Goal: Task Accomplishment & Management: Manage account settings

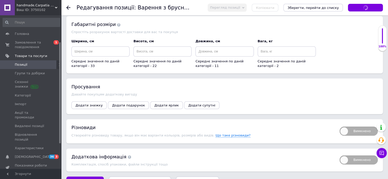
scroll to position [41, 0]
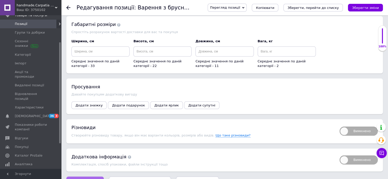
click at [77, 179] on span "Зберегти зміни" at bounding box center [85, 182] width 27 height 4
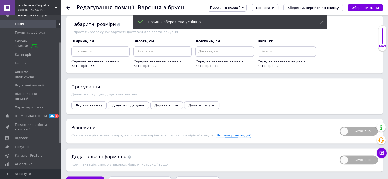
click at [35, 24] on span "Позиції" at bounding box center [31, 24] width 32 height 5
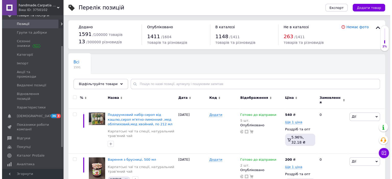
scroll to position [51, 0]
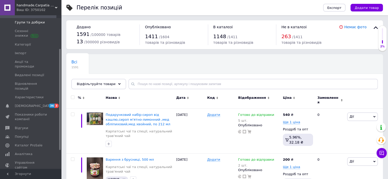
click at [38, 24] on span "Групи та добірки" at bounding box center [30, 22] width 30 height 5
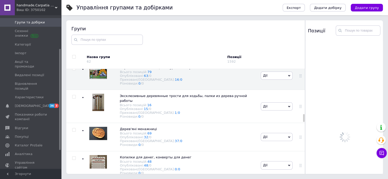
scroll to position [610, 0]
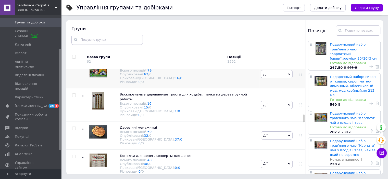
click at [177, 68] on span "Карпатські чаї та спеції, натуральний трав'яний чай" at bounding box center [166, 66] width 92 height 4
click at [299, 76] on icon at bounding box center [300, 74] width 3 height 3
click at [288, 76] on icon at bounding box center [289, 74] width 2 height 2
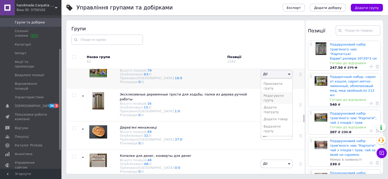
click at [279, 104] on li "Редагувати групу" at bounding box center [276, 98] width 31 height 12
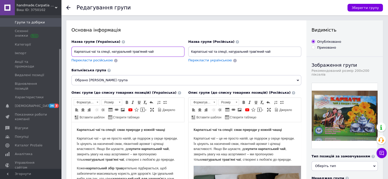
click at [154, 52] on input "Карпатські чаї та спеції, натуральний трав'яний чай" at bounding box center [127, 52] width 113 height 10
type input "Карпатські чаї та спеції, варення, сиропи"
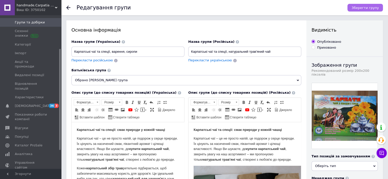
click at [363, 7] on span "Зберегти групу" at bounding box center [365, 8] width 27 height 4
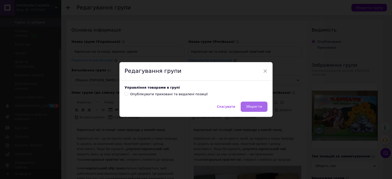
click at [254, 106] on span "Зберегти" at bounding box center [254, 107] width 16 height 4
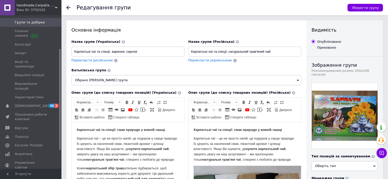
click at [69, 9] on icon at bounding box center [68, 8] width 4 height 4
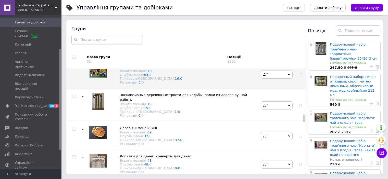
scroll to position [610, 0]
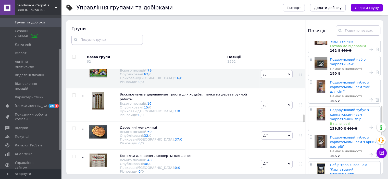
scroll to position [255, 0]
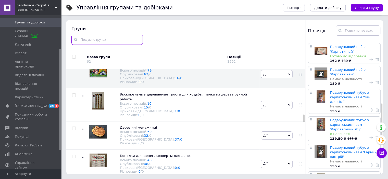
click at [89, 40] on input "text" at bounding box center [106, 40] width 71 height 10
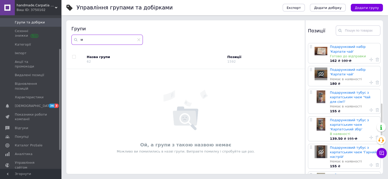
scroll to position [0, 0]
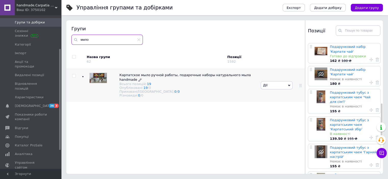
type input "мило"
click at [168, 74] on span "Карпатское мыло ручной работы, подарочные наборы натурального мыла handmade" at bounding box center [184, 77] width 131 height 8
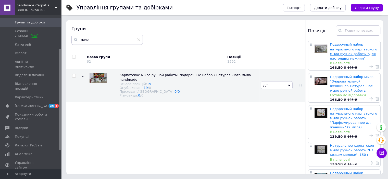
click at [345, 50] on link "Подарочный набор натурального карпатского мыла ручной работы "Для настоящих муж…" at bounding box center [353, 52] width 47 height 18
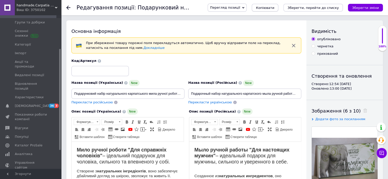
click at [274, 8] on span "Копіювати" at bounding box center [265, 8] width 18 height 4
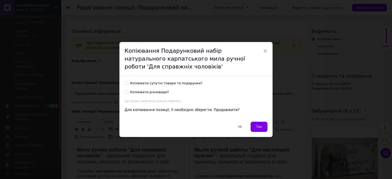
click at [127, 84] on input "Копіювати супутні товари та подарунки?" at bounding box center [125, 82] width 3 height 3
checkbox input "true"
click at [260, 124] on button "Так" at bounding box center [259, 127] width 17 height 10
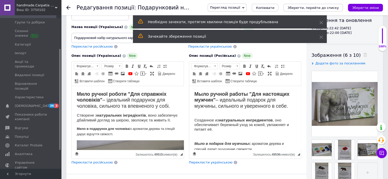
scroll to position [68, 0]
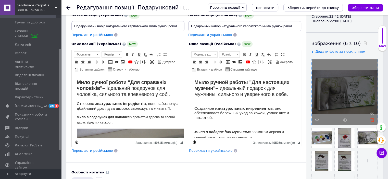
click at [372, 119] on icon at bounding box center [372, 120] width 4 height 4
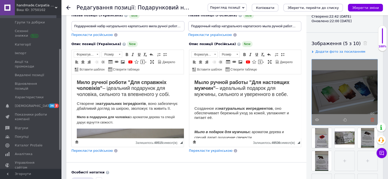
click at [372, 119] on icon at bounding box center [372, 120] width 4 height 4
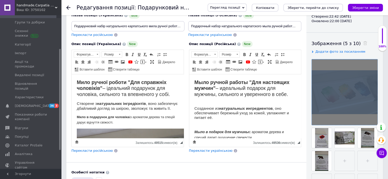
click at [372, 119] on div at bounding box center [345, 92] width 66 height 66
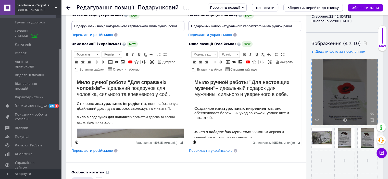
click at [372, 119] on icon at bounding box center [372, 120] width 4 height 4
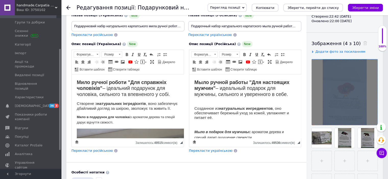
click at [372, 119] on div at bounding box center [345, 92] width 66 height 66
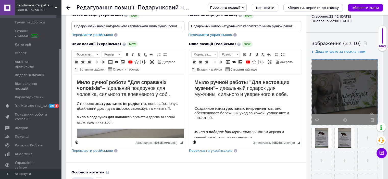
click at [372, 119] on icon at bounding box center [372, 120] width 4 height 4
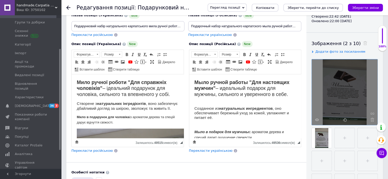
click at [372, 119] on icon at bounding box center [372, 120] width 4 height 4
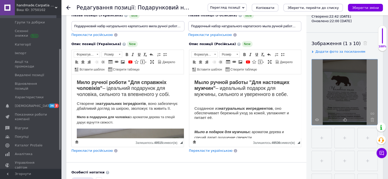
click at [372, 119] on icon at bounding box center [372, 120] width 4 height 4
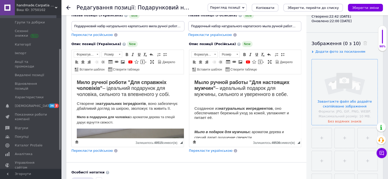
click at [350, 103] on input "file" at bounding box center [345, 92] width 66 height 66
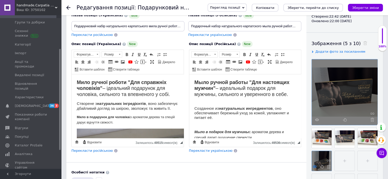
click at [314, 166] on icon at bounding box center [315, 167] width 4 height 4
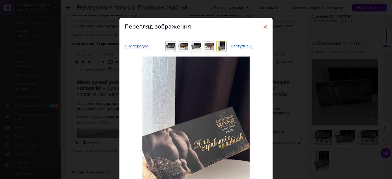
click at [264, 27] on span "×" at bounding box center [265, 26] width 5 height 9
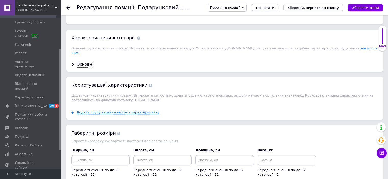
scroll to position [635, 0]
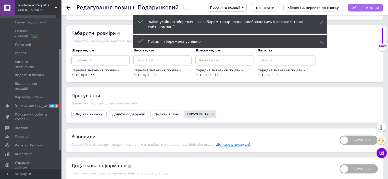
click at [367, 10] on icon "Зберегти зміни" at bounding box center [365, 8] width 27 height 4
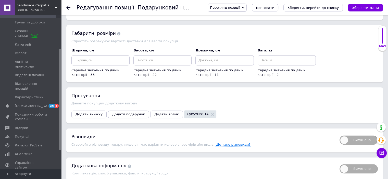
click at [67, 8] on use at bounding box center [68, 8] width 4 height 4
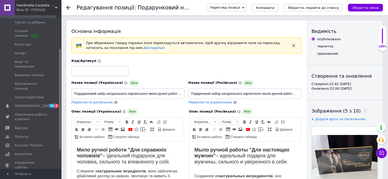
click at [67, 8] on use at bounding box center [68, 8] width 4 height 4
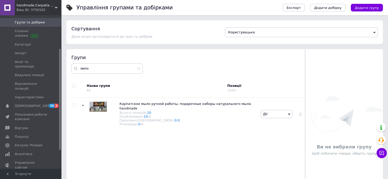
scroll to position [8, 0]
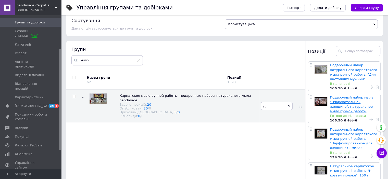
click at [341, 97] on link "Подарочный набор мыла "Очаровательной женщине", натуральное мыло ручной работы" at bounding box center [352, 105] width 44 height 18
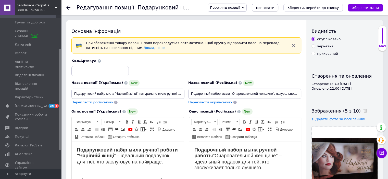
click at [274, 7] on span "Копіювати" at bounding box center [265, 8] width 18 height 4
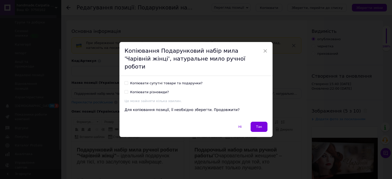
click at [127, 81] on input "Копіювати супутні товари та подарунки?" at bounding box center [125, 82] width 3 height 3
checkbox input "true"
click at [260, 122] on button "Так" at bounding box center [259, 127] width 17 height 10
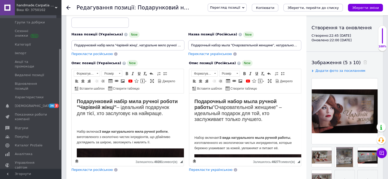
scroll to position [107, 0]
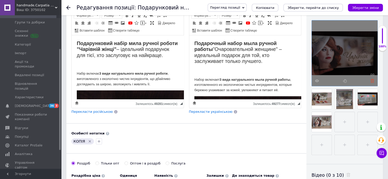
click at [372, 81] on use at bounding box center [372, 81] width 4 height 4
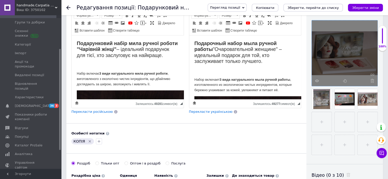
click at [372, 81] on use at bounding box center [372, 81] width 4 height 4
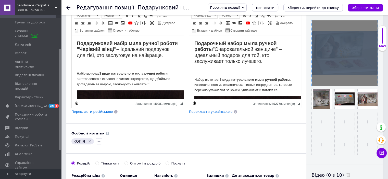
click at [372, 81] on div at bounding box center [345, 53] width 66 height 66
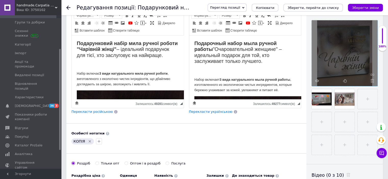
click at [372, 81] on use at bounding box center [372, 81] width 4 height 4
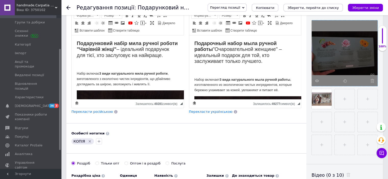
click at [372, 81] on use at bounding box center [372, 81] width 4 height 4
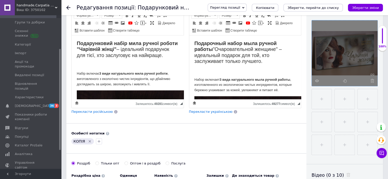
click at [372, 81] on use at bounding box center [372, 81] width 4 height 4
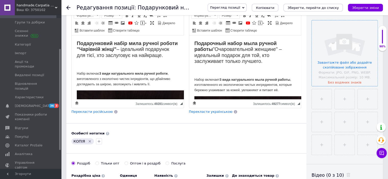
click at [351, 63] on input "file" at bounding box center [345, 53] width 66 height 66
click at [326, 57] on input "file" at bounding box center [345, 53] width 66 height 66
click at [331, 62] on input "file" at bounding box center [345, 53] width 66 height 66
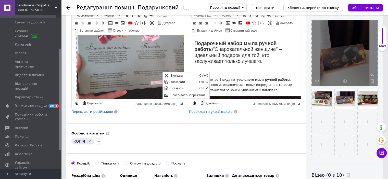
scroll to position [0, 0]
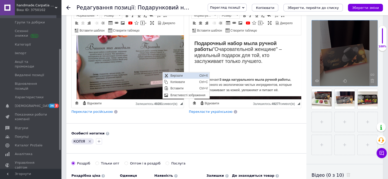
click at [171, 74] on span "Вирізати" at bounding box center [183, 76] width 29 height 6
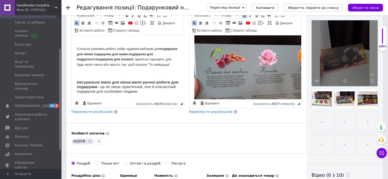
scroll to position [71, 0]
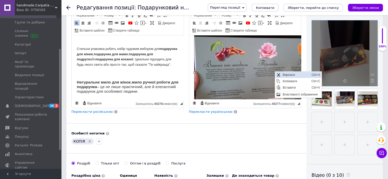
click at [289, 74] on span "Вирізати" at bounding box center [295, 75] width 29 height 6
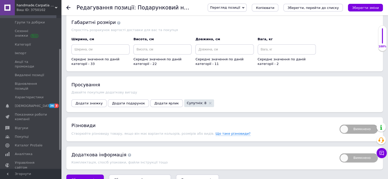
scroll to position [627, 0]
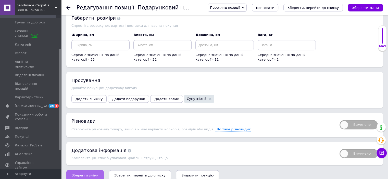
click at [86, 174] on span "Зберегти зміни" at bounding box center [85, 176] width 27 height 4
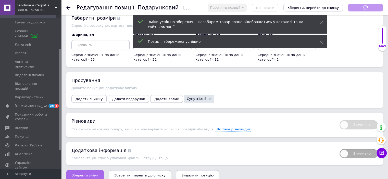
scroll to position [61, 0]
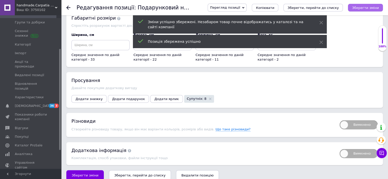
click at [368, 8] on icon "Зберегти зміни" at bounding box center [365, 8] width 27 height 4
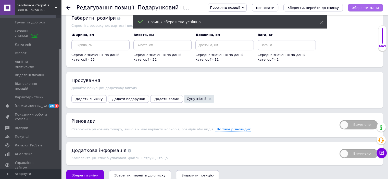
click at [368, 8] on icon "Зберегти зміни" at bounding box center [365, 8] width 27 height 4
click at [68, 8] on use at bounding box center [68, 8] width 4 height 4
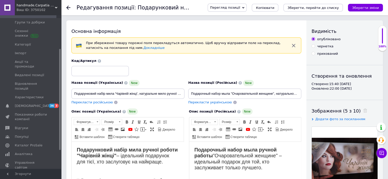
click at [68, 8] on use at bounding box center [68, 8] width 4 height 4
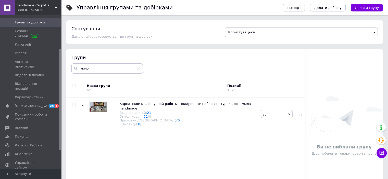
scroll to position [8, 0]
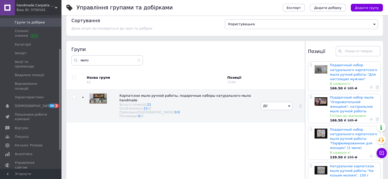
click at [387, 72] on div "Управління групами та добірками Експорт Додати добірку Додати групу Сортування …" at bounding box center [224, 96] width 327 height 208
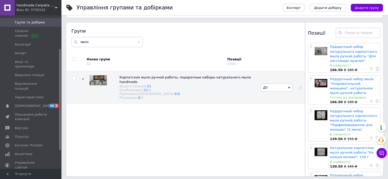
scroll to position [29, 0]
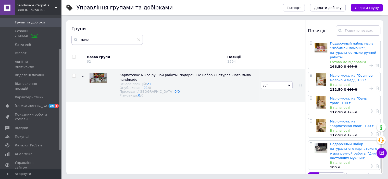
scroll to position [478, 0]
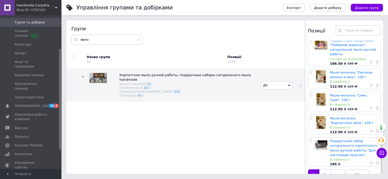
click at [326, 170] on link "2" at bounding box center [324, 175] width 11 height 11
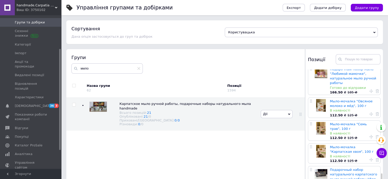
scroll to position [0, 0]
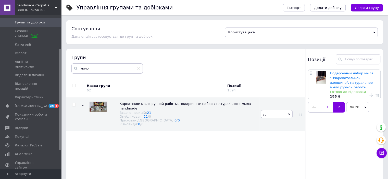
click at [327, 109] on link "1" at bounding box center [327, 107] width 11 height 11
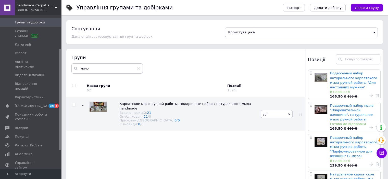
drag, startPoint x: 386, startPoint y: 71, endPoint x: 386, endPoint y: 77, distance: 6.6
click at [386, 77] on div "Управління групами та добірками Експорт Додати добірку Додати групу Сортування …" at bounding box center [224, 104] width 327 height 208
click at [386, 74] on div "Управління групами та добірками Експорт Додати добірку Додати групу Сортування …" at bounding box center [224, 104] width 327 height 208
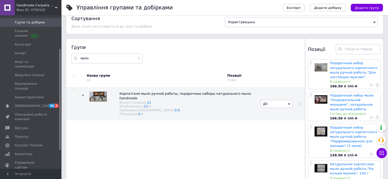
scroll to position [29, 0]
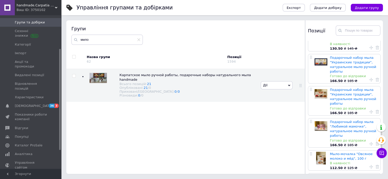
scroll to position [355, 0]
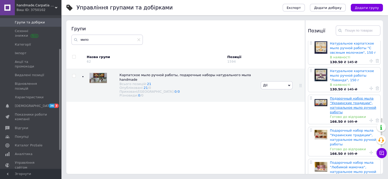
click at [348, 97] on link "Подарочный набор мыла "Украинские традиции", натуральное мыло ручной работы" at bounding box center [353, 106] width 46 height 18
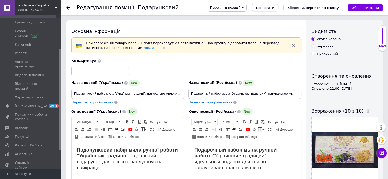
click at [274, 9] on span "Копіювати" at bounding box center [265, 8] width 18 height 4
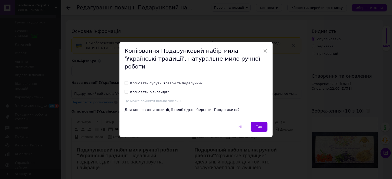
click at [126, 81] on input "Копіювати супутні товари та подарунки?" at bounding box center [125, 82] width 3 height 3
checkbox input "true"
click at [260, 125] on span "Так" at bounding box center [259, 127] width 6 height 4
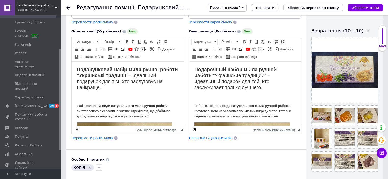
scroll to position [81, 0]
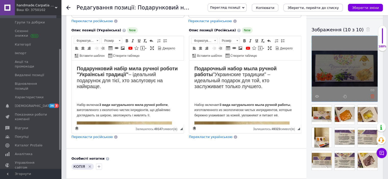
click at [373, 95] on icon at bounding box center [372, 97] width 4 height 4
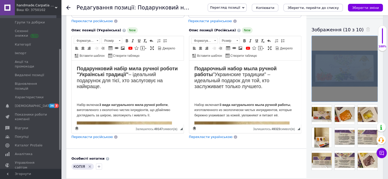
click at [373, 95] on div at bounding box center [345, 69] width 66 height 66
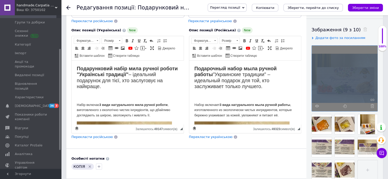
click at [373, 95] on div at bounding box center [345, 79] width 66 height 66
click at [372, 107] on use at bounding box center [372, 106] width 4 height 4
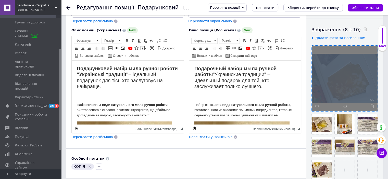
click at [372, 107] on div at bounding box center [345, 79] width 66 height 66
click at [372, 107] on use at bounding box center [372, 106] width 4 height 4
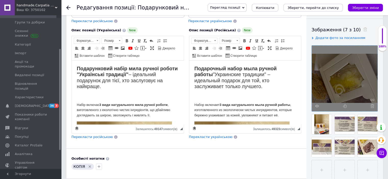
click at [372, 107] on use at bounding box center [372, 106] width 4 height 4
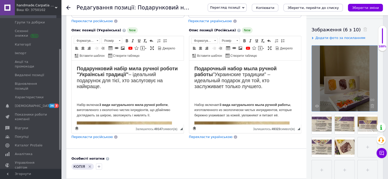
click at [372, 107] on use at bounding box center [372, 106] width 4 height 4
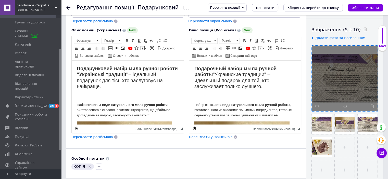
click at [372, 107] on use at bounding box center [372, 106] width 4 height 4
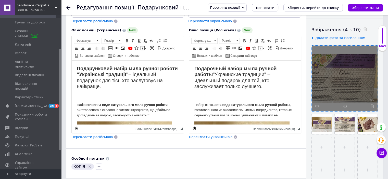
click at [372, 107] on use at bounding box center [372, 106] width 4 height 4
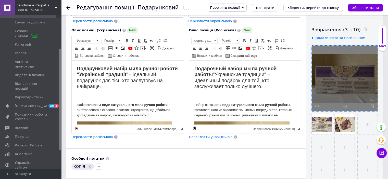
click at [372, 107] on use at bounding box center [372, 106] width 4 height 4
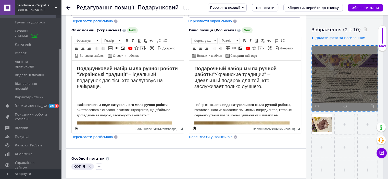
click at [372, 107] on use at bounding box center [372, 106] width 4 height 4
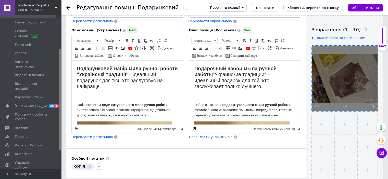
click at [372, 107] on use at bounding box center [372, 106] width 4 height 4
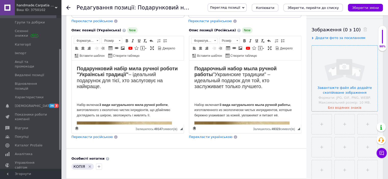
click at [348, 89] on input "file" at bounding box center [345, 79] width 66 height 66
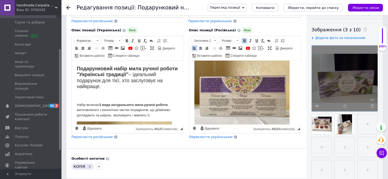
scroll to position [76, 0]
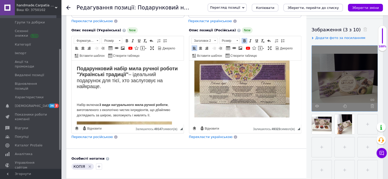
drag, startPoint x: 299, startPoint y: 78, endPoint x: 491, endPoint y: 159, distance: 208.4
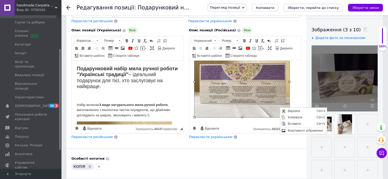
scroll to position [0, 0]
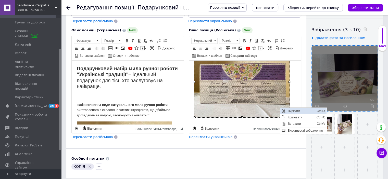
click at [287, 110] on span "Вирізати" at bounding box center [300, 111] width 29 height 6
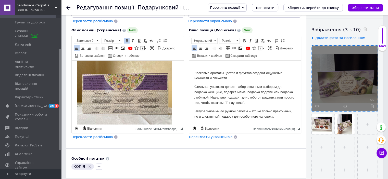
scroll to position [66, 0]
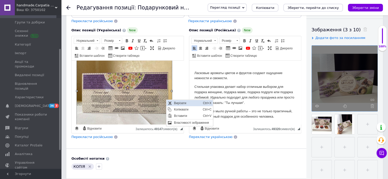
click at [178, 103] on span "Вирізати" at bounding box center [186, 103] width 29 height 6
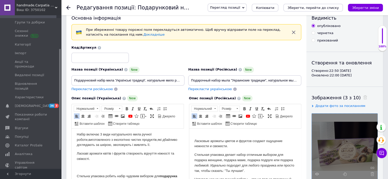
scroll to position [0, 0]
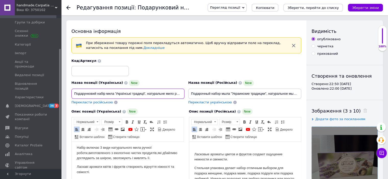
click at [144, 93] on input "Подарунковий набір мила 'Українські традиції', натуральне мило ручної роботи" at bounding box center [127, 94] width 113 height 10
click at [181, 95] on input "Подарунковий набір мила 'Кавовий скраб,[GEOGRAPHIC_DATA],[GEOGRAPHIC_DATA]', на…" at bounding box center [127, 94] width 113 height 10
type input "Подарунковий набір мила 'Кавовий скраб,[GEOGRAPHIC_DATA],[GEOGRAPHIC_DATA]', на…"
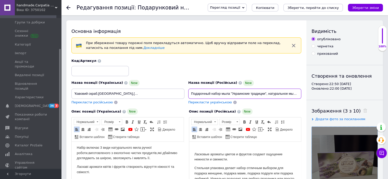
scroll to position [0, 0]
click at [265, 94] on input "Подарочный набор мыла "Украинские традиции", натуральное мыло ручной работы" at bounding box center [244, 94] width 113 height 10
type input "Подарочный набор мыла "Кофейный скраб,Лаванда,Шоколадное", натуральное мыло руч…"
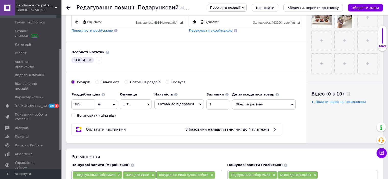
scroll to position [190, 0]
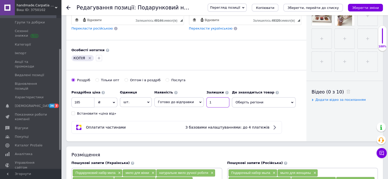
click at [206, 102] on input "1" at bounding box center [217, 102] width 23 height 10
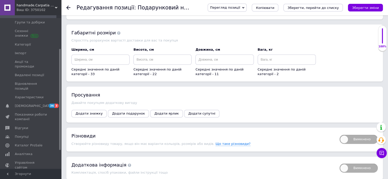
scroll to position [640, 0]
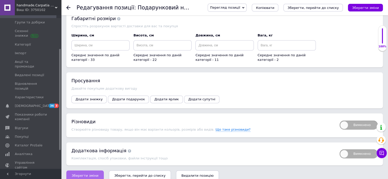
type input "2"
click at [91, 174] on span "Зберегти зміни" at bounding box center [85, 176] width 27 height 4
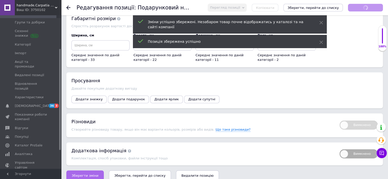
scroll to position [34, 0]
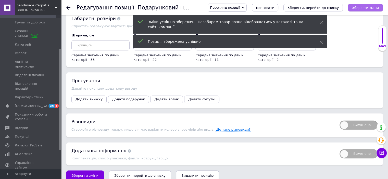
click at [366, 7] on icon "Зберегти зміни" at bounding box center [365, 8] width 27 height 4
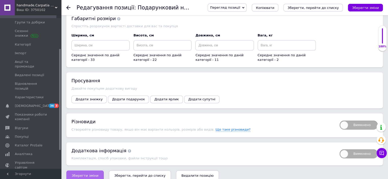
click at [87, 172] on button "Зберегти зміни" at bounding box center [85, 176] width 38 height 10
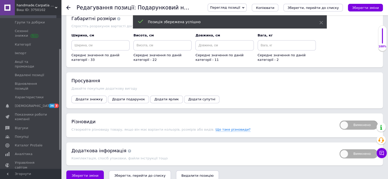
click at [68, 8] on use at bounding box center [68, 8] width 4 height 4
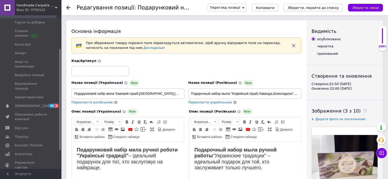
click at [68, 8] on use at bounding box center [68, 8] width 4 height 4
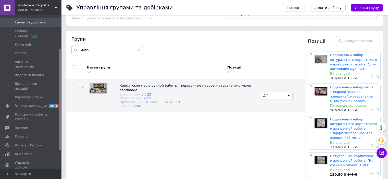
scroll to position [29, 0]
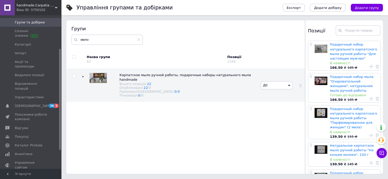
click at [388, 54] on div "Управління групами та добірками Експорт Додати добірку Додати групу Сортування …" at bounding box center [224, 75] width 327 height 208
click at [383, 57] on div "Управління групами та добірками Експорт Додати добірку Додати групу Сортування …" at bounding box center [224, 75] width 327 height 208
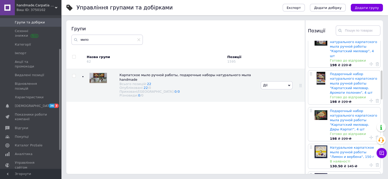
scroll to position [142, 0]
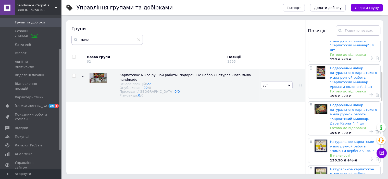
drag, startPoint x: 381, startPoint y: 83, endPoint x: 387, endPoint y: 79, distance: 6.9
click at [387, 79] on div "Управління групами та добірками Експорт Додати добірку Додати групу Сортування …" at bounding box center [224, 75] width 327 height 208
click at [345, 103] on link "Подарочный набор натурального карпатского мыла ручной работы "Карпатский милова…" at bounding box center [353, 114] width 47 height 22
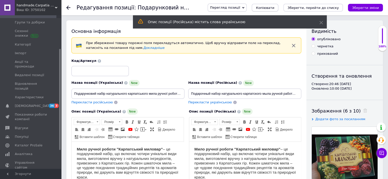
click at [274, 6] on span "Копіювати" at bounding box center [265, 8] width 18 height 4
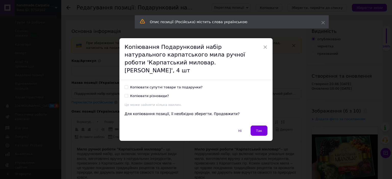
click at [126, 85] on input "Копіювати супутні товари та подарунки?" at bounding box center [125, 86] width 3 height 3
checkbox input "true"
click at [256, 130] on button "Так" at bounding box center [259, 131] width 17 height 10
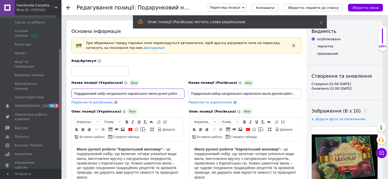
click at [179, 94] on input "Подарунковий набір натурального карпатського мила ручної роботи 'Карпатський ми…" at bounding box center [127, 94] width 113 height 10
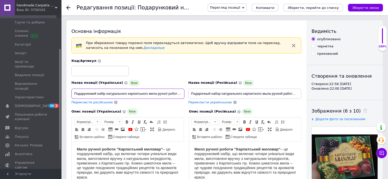
click at [182, 93] on input "Подарунковий набір натурального карпатського мила ручної роботи 'Карпатський ми…" at bounding box center [127, 94] width 113 height 10
click at [179, 94] on input "Подарунковий набір натурального карпатського мила ручної роботи 'Карпатський ми…" at bounding box center [127, 94] width 113 height 10
type input "Подарунковий набір натурального карпатського мила ручної роботи 'Карпатський ми…"
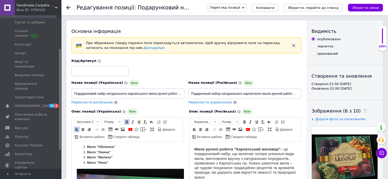
scroll to position [44, 0]
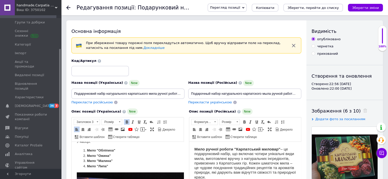
click at [109, 157] on strong "Мило "Ожина"" at bounding box center [99, 156] width 24 height 4
click at [106, 167] on strong "Мило "Липа"" at bounding box center [97, 167] width 21 height 4
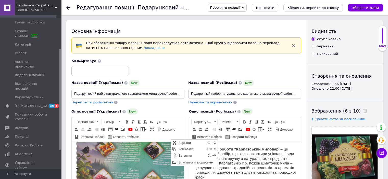
scroll to position [0, 0]
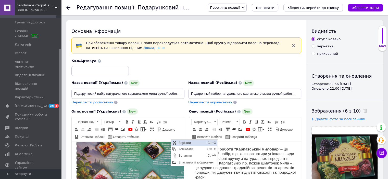
click at [189, 142] on span "Вирізати" at bounding box center [191, 143] width 29 height 6
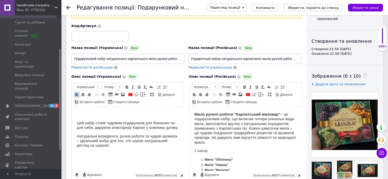
scroll to position [34, 0]
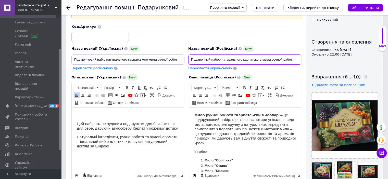
click at [297, 60] on input "Подарочный набор натурального карпатского мыла ручной работы "Карпатский милова…" at bounding box center [244, 60] width 113 height 10
click at [287, 59] on input "Подарочный набор натурального карпатского мыла ручной работы "Карпатский милова…" at bounding box center [244, 60] width 113 height 10
type input "Подарочный набор натурального карпатского мыла ручной работы "Карпатский милова…"
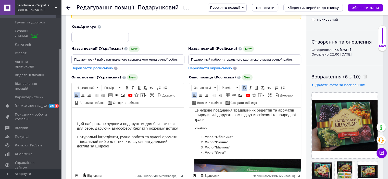
scroll to position [27, 0]
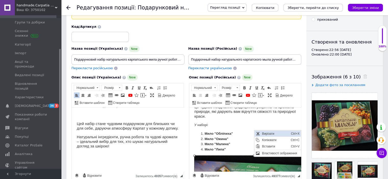
click at [269, 134] on span "Вирізати" at bounding box center [275, 134] width 29 height 6
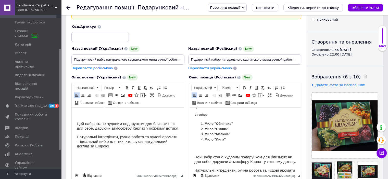
scroll to position [32, 0]
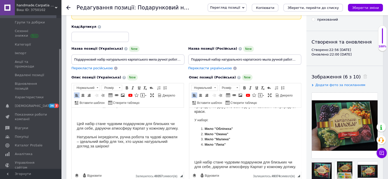
click at [226, 135] on strong "Мило "Ожина"" at bounding box center [216, 134] width 24 height 4
click at [224, 146] on strong "Мило "Липа"" at bounding box center [214, 145] width 21 height 4
click at [246, 145] on strong "Мило "Медове з прополысом "" at bounding box center [229, 145] width 50 height 4
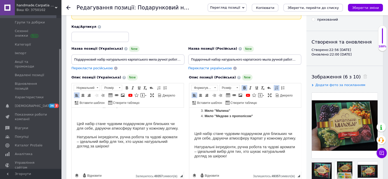
scroll to position [74, 0]
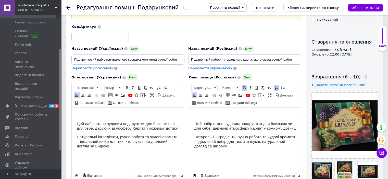
drag, startPoint x: 299, startPoint y: 137, endPoint x: 492, endPoint y: 276, distance: 238.3
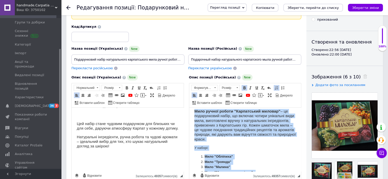
scroll to position [0, 0]
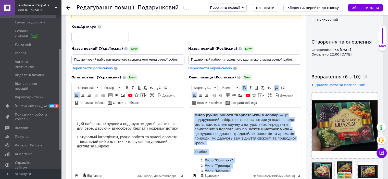
drag, startPoint x: 252, startPoint y: 146, endPoint x: 195, endPoint y: 111, distance: 67.8
click at [195, 111] on html "Мило ручної роботи "Карпатський миловар" – це подарунковий набір, що включає чо…" at bounding box center [245, 175] width 112 height 134
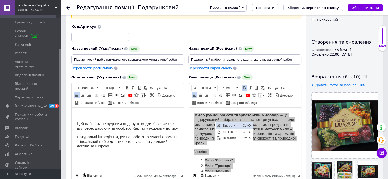
click at [226, 125] on span "Вирізати" at bounding box center [232, 126] width 20 height 6
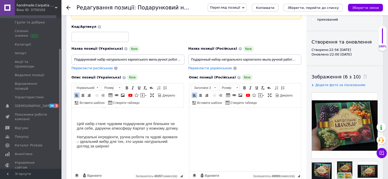
click at [202, 112] on html at bounding box center [245, 124] width 112 height 33
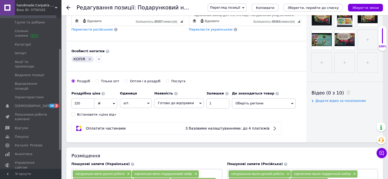
scroll to position [190, 0]
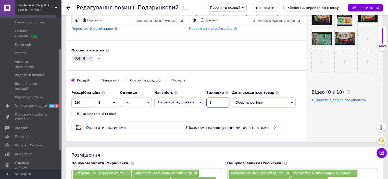
click at [207, 103] on input "1" at bounding box center [217, 103] width 23 height 10
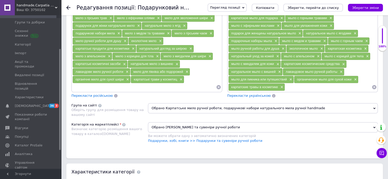
scroll to position [626, 0]
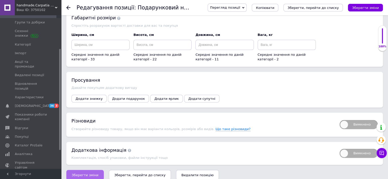
type input "2"
click at [89, 173] on span "Зберегти зміни" at bounding box center [85, 175] width 27 height 4
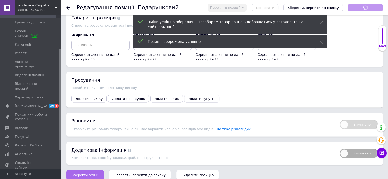
scroll to position [21, 0]
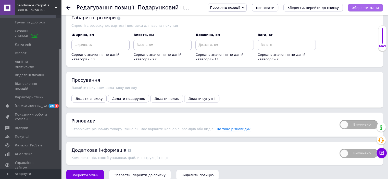
click at [370, 8] on icon "Зберегти зміни" at bounding box center [365, 8] width 27 height 4
click at [88, 171] on button "Зберегти зміни" at bounding box center [85, 175] width 38 height 10
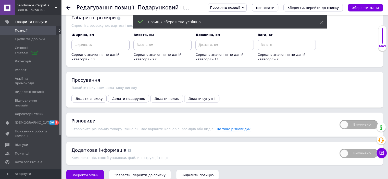
scroll to position [27, 0]
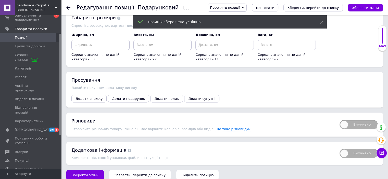
drag, startPoint x: 59, startPoint y: 74, endPoint x: 61, endPoint y: 58, distance: 15.7
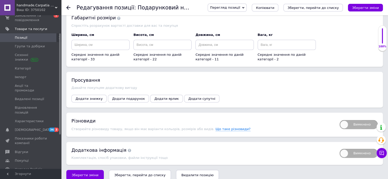
click at [43, 36] on span "Позиції" at bounding box center [31, 37] width 32 height 5
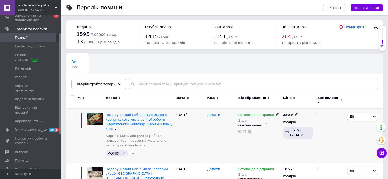
click at [131, 115] on span "Подарунковий набір натурального карпатського мила ручної роботи 'Карпатський ми…" at bounding box center [139, 122] width 67 height 18
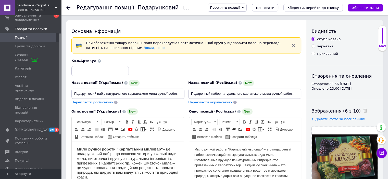
click at [37, 38] on span "Позиції" at bounding box center [31, 37] width 32 height 5
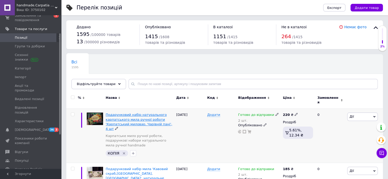
click at [131, 114] on span "Подарунковий набір натурального карпатського мила ручної роботи 'Карпатський ми…" at bounding box center [139, 122] width 67 height 18
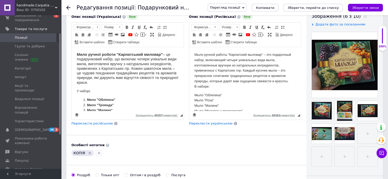
scroll to position [96, 0]
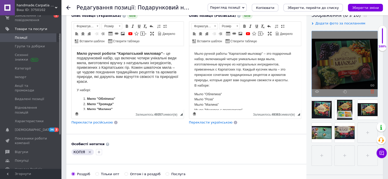
click at [371, 93] on use at bounding box center [372, 92] width 4 height 4
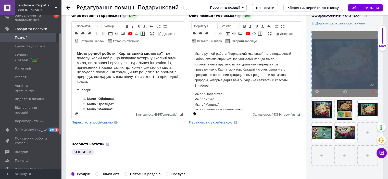
click at [371, 93] on div at bounding box center [345, 64] width 66 height 66
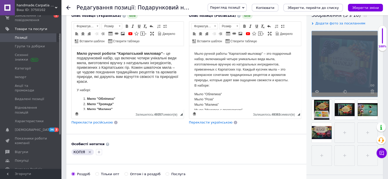
click at [371, 93] on use at bounding box center [372, 92] width 4 height 4
click at [371, 93] on div at bounding box center [345, 64] width 66 height 66
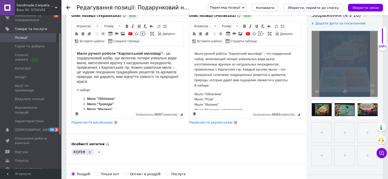
click at [371, 93] on use at bounding box center [372, 92] width 4 height 4
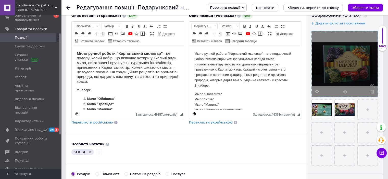
click at [371, 93] on use at bounding box center [372, 92] width 4 height 4
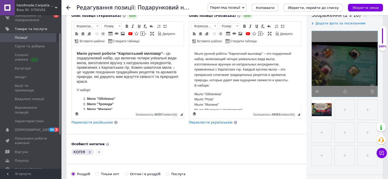
click at [371, 93] on use at bounding box center [372, 92] width 4 height 4
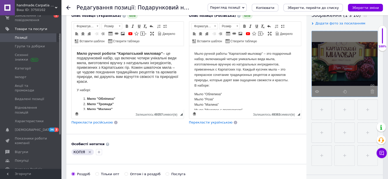
click at [371, 93] on use at bounding box center [372, 92] width 4 height 4
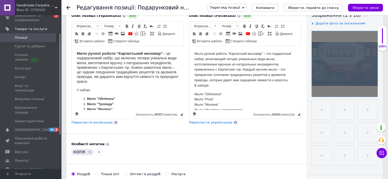
click at [371, 93] on div at bounding box center [345, 64] width 66 height 66
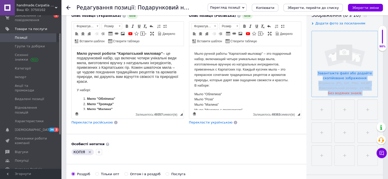
click at [344, 71] on input "file" at bounding box center [345, 64] width 66 height 66
